Goal: Check status

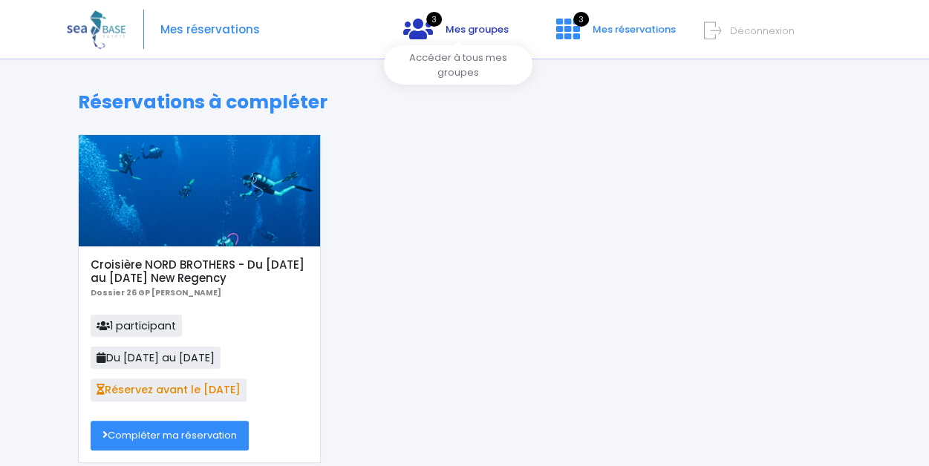
click at [459, 29] on span "Mes groupes" at bounding box center [477, 29] width 63 height 14
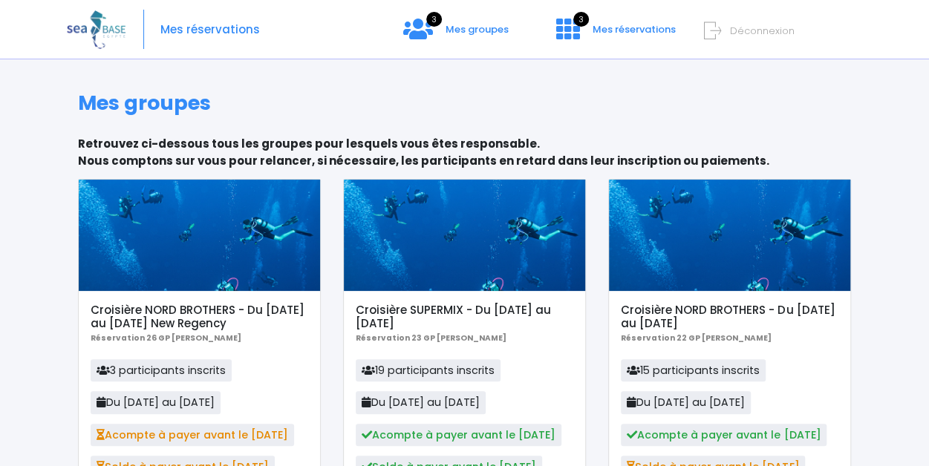
scroll to position [134, 0]
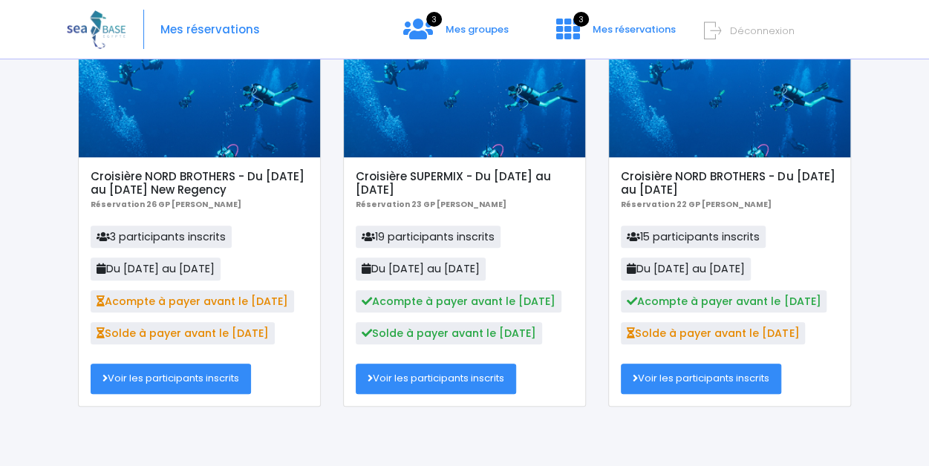
click at [195, 375] on link "Voir les participants inscrits" at bounding box center [171, 379] width 160 height 30
